Goal: Task Accomplishment & Management: Complete application form

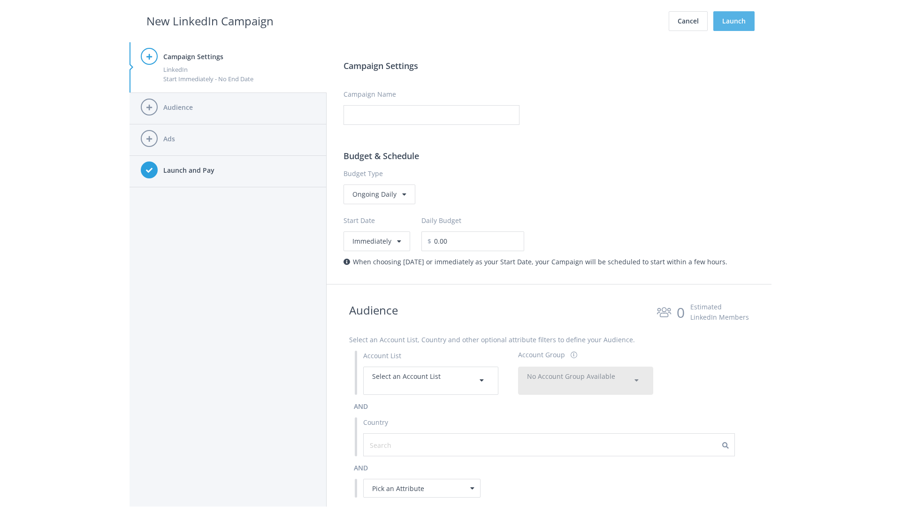
click at [734, 21] on button "Launch" at bounding box center [733, 21] width 41 height 20
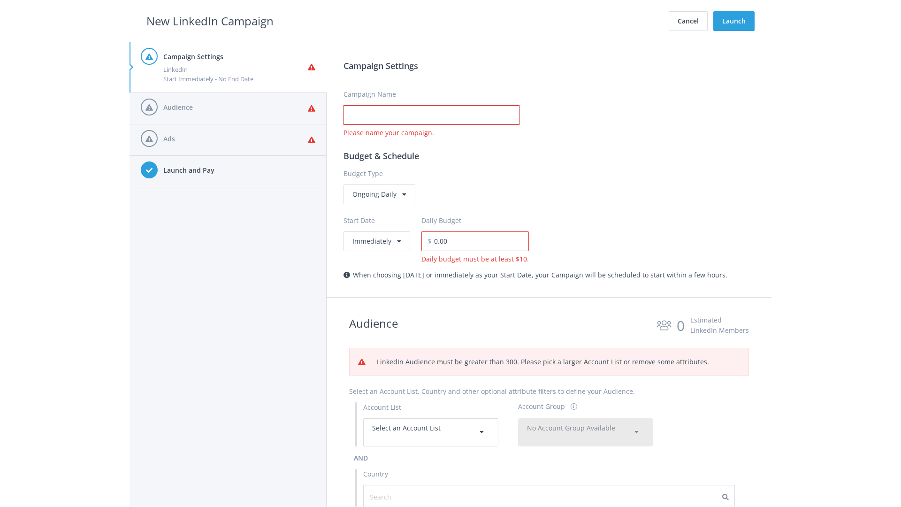
click at [431, 115] on input "Campaign Name" at bounding box center [432, 115] width 176 height 20
click at [210, 21] on h2 "New LinkedIn Campaign" at bounding box center [209, 21] width 127 height 18
type input "Campaign Name"
click at [210, 21] on h2 "New LinkedIn Campaign" at bounding box center [209, 21] width 127 height 18
click at [431, 432] on span "Select an Account List" at bounding box center [406, 427] width 69 height 9
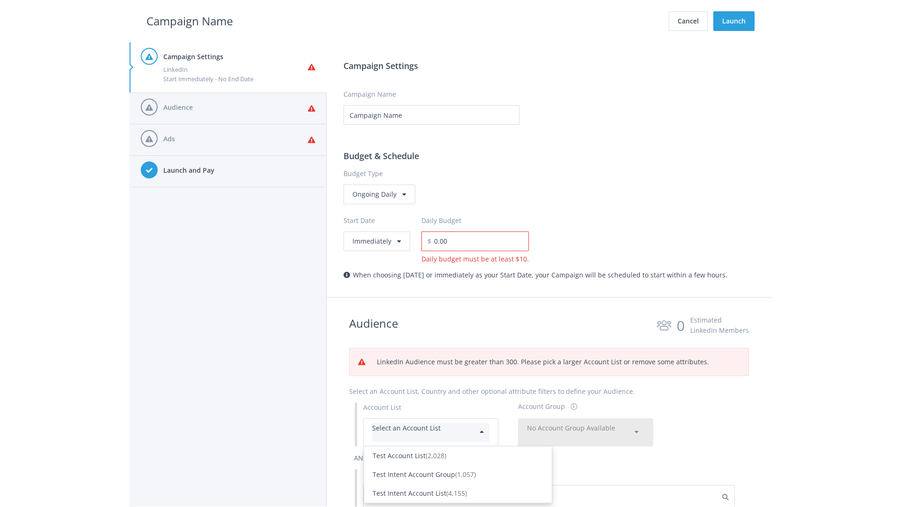
click at [458, 451] on div "Test Account List (2,028)" at bounding box center [458, 456] width 171 height 10
click at [586, 423] on span "No Account Group Available" at bounding box center [571, 427] width 88 height 9
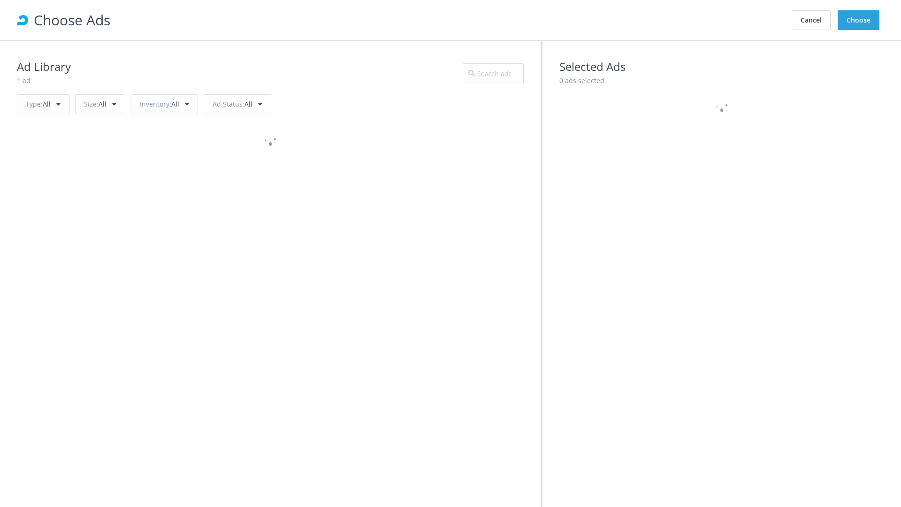
scroll to position [422, 0]
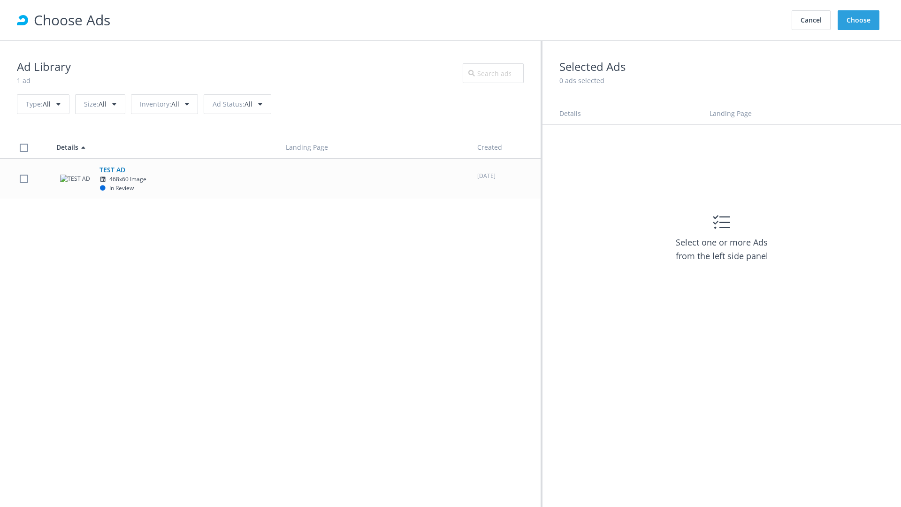
click at [270, 178] on td "TEST AD 468x60 Image In Review" at bounding box center [162, 179] width 229 height 40
checkbox input "true"
click at [859, 20] on button "Choose" at bounding box center [859, 20] width 42 height 20
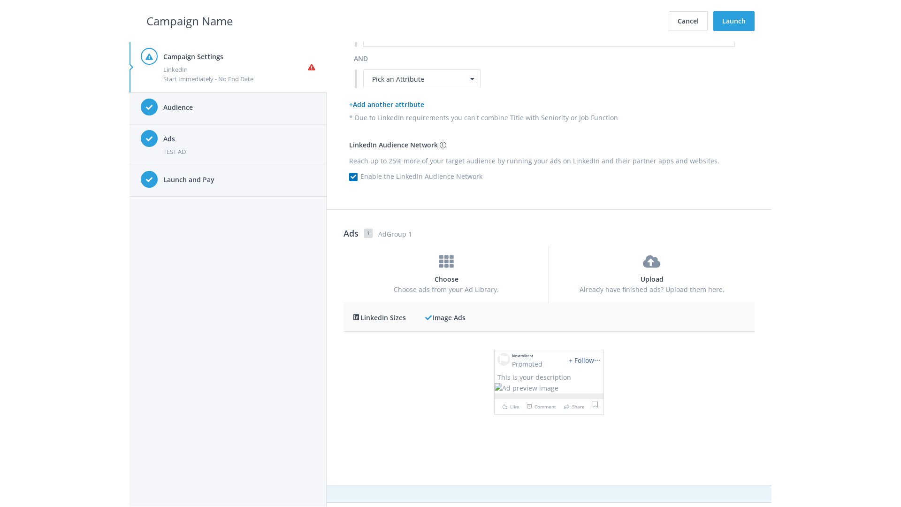
scroll to position [0, 0]
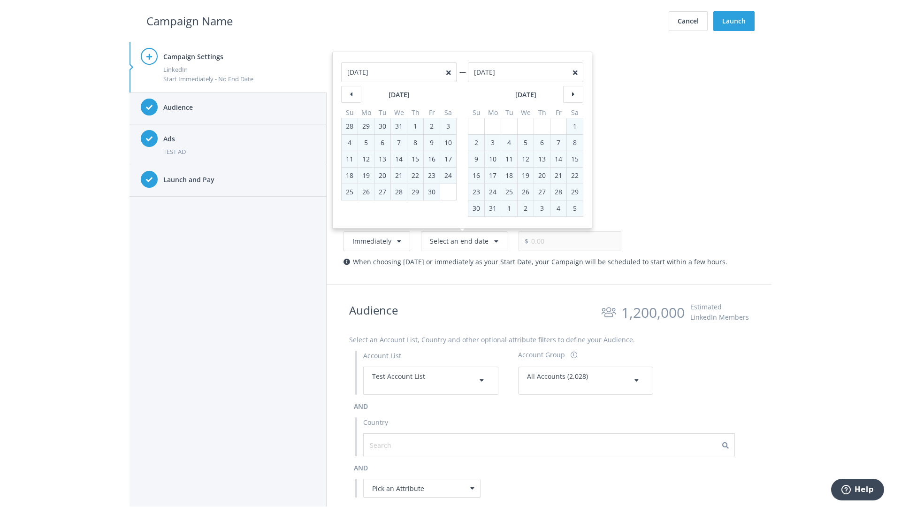
click at [190, 21] on h2 "Campaign Name" at bounding box center [189, 21] width 86 height 18
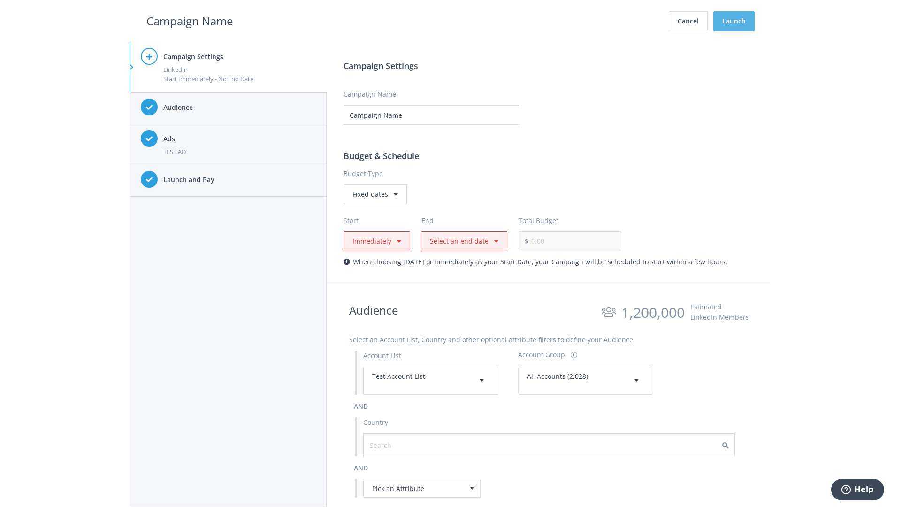
click at [734, 21] on button "Launch" at bounding box center [733, 21] width 41 height 20
